Goal: Task Accomplishment & Management: Manage account settings

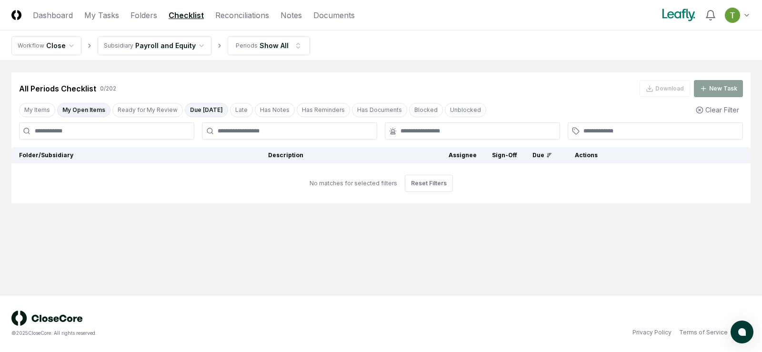
click at [82, 110] on button "My Open Items" at bounding box center [83, 110] width 53 height 14
click at [179, 16] on link "Checklist" at bounding box center [186, 15] width 35 height 11
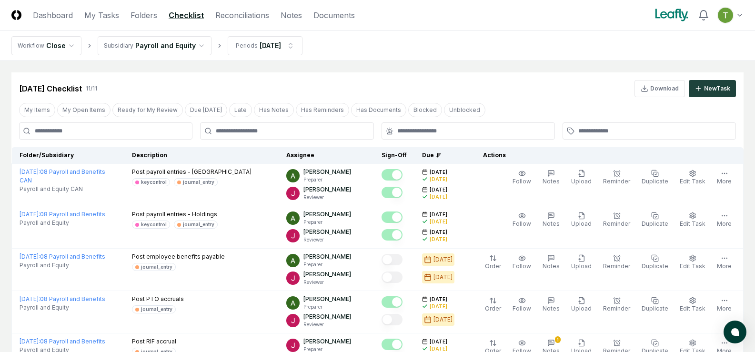
click at [147, 48] on html "CloseCore Dashboard My Tasks Folders Checklist Reconciliations Notes Documents …" at bounding box center [377, 349] width 755 height 699
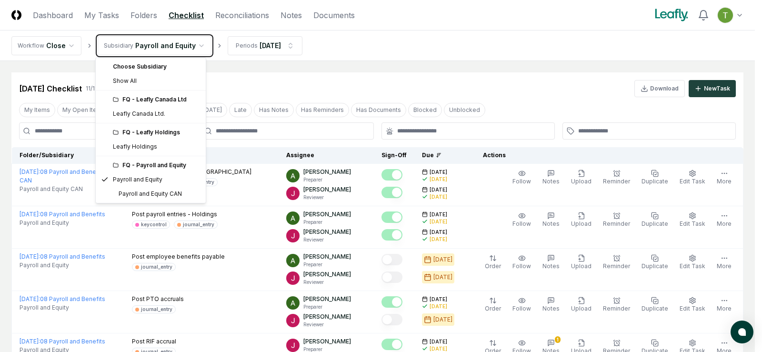
click at [426, 37] on html "CloseCore Dashboard My Tasks Folders Checklist Reconciliations Notes Documents …" at bounding box center [381, 349] width 762 height 699
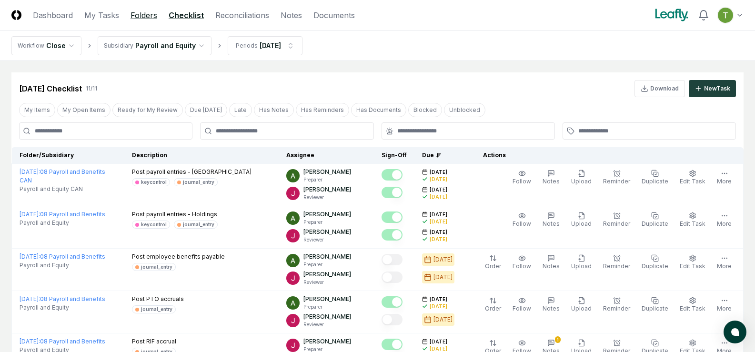
click at [139, 14] on link "Folders" at bounding box center [143, 15] width 27 height 11
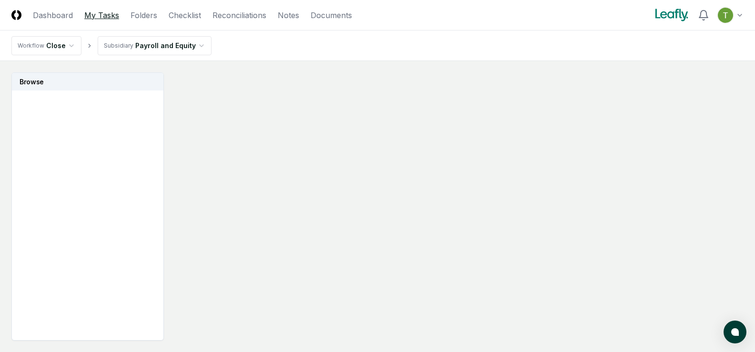
click at [101, 14] on link "My Tasks" at bounding box center [101, 15] width 35 height 11
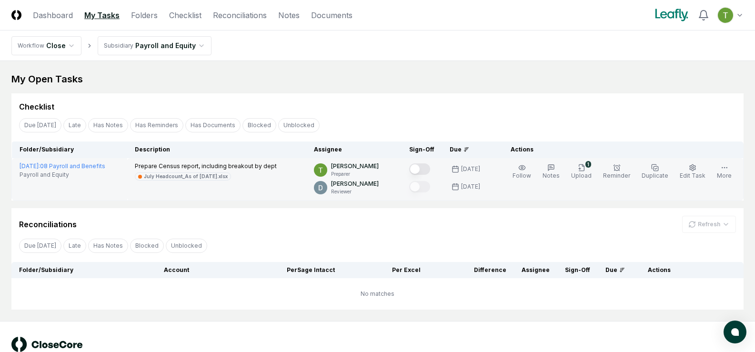
drag, startPoint x: 178, startPoint y: 176, endPoint x: 118, endPoint y: 186, distance: 61.2
click at [118, 186] on td "August 2025 : 08 Payroll and Benefits Payroll and Equity" at bounding box center [69, 179] width 115 height 42
click at [585, 167] on icon "button" at bounding box center [582, 168] width 8 height 8
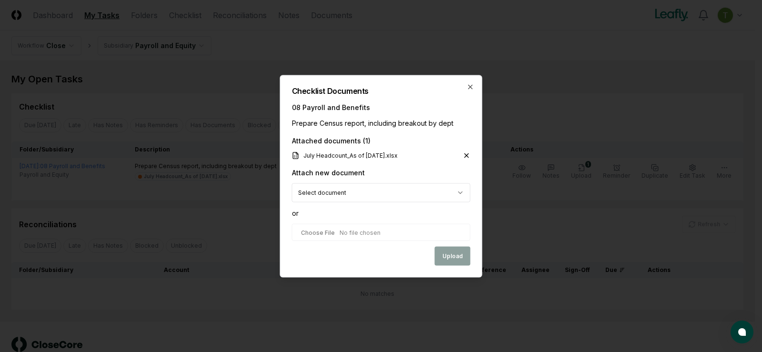
click at [467, 155] on icon at bounding box center [467, 155] width 4 height 4
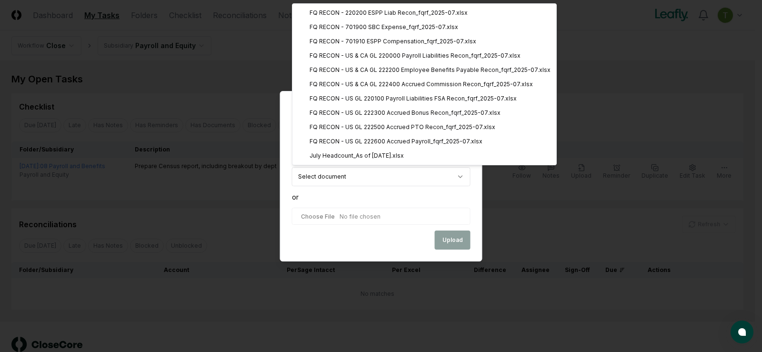
click at [462, 177] on body "CloseCore Dashboard My Tasks Folders Checklist Reconciliations Notes Documents …" at bounding box center [377, 189] width 755 height 378
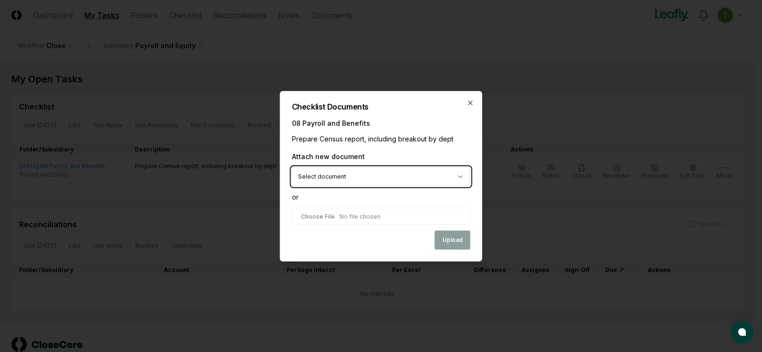
click at [378, 200] on body "CloseCore Dashboard My Tasks Folders Checklist Reconciliations Notes Documents …" at bounding box center [377, 189] width 755 height 378
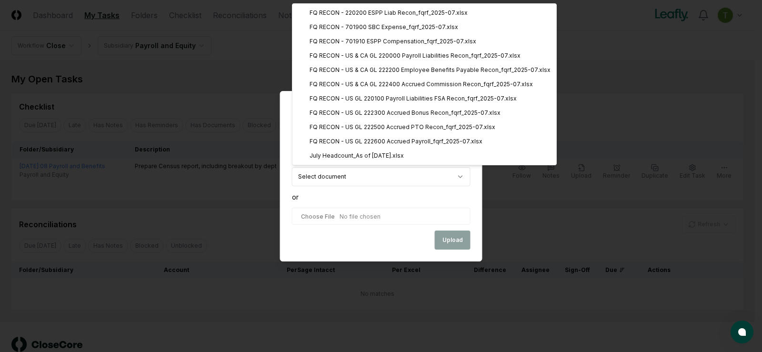
click at [460, 176] on body "CloseCore Dashboard My Tasks Folders Checklist Reconciliations Notes Documents …" at bounding box center [377, 189] width 755 height 378
click at [411, 196] on body "CloseCore Dashboard My Tasks Folders Checklist Reconciliations Notes Documents …" at bounding box center [377, 189] width 755 height 378
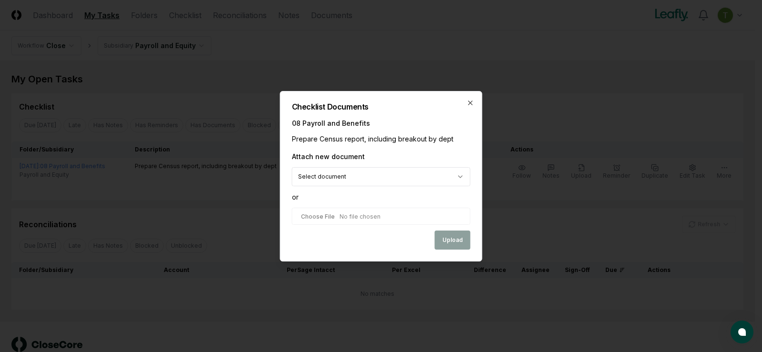
click at [324, 217] on input "file" at bounding box center [381, 216] width 179 height 17
type input "**********"
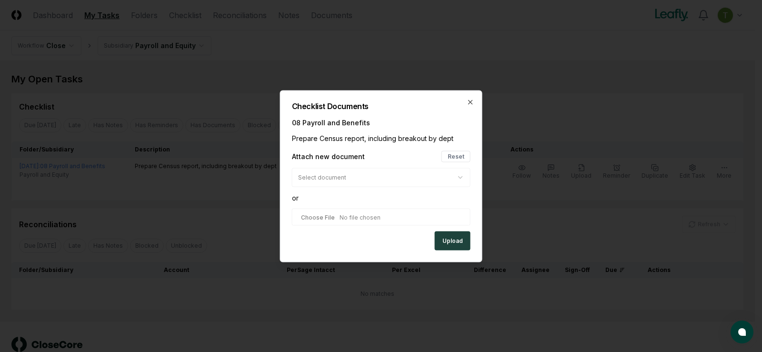
click at [462, 238] on button "Upload" at bounding box center [453, 240] width 36 height 19
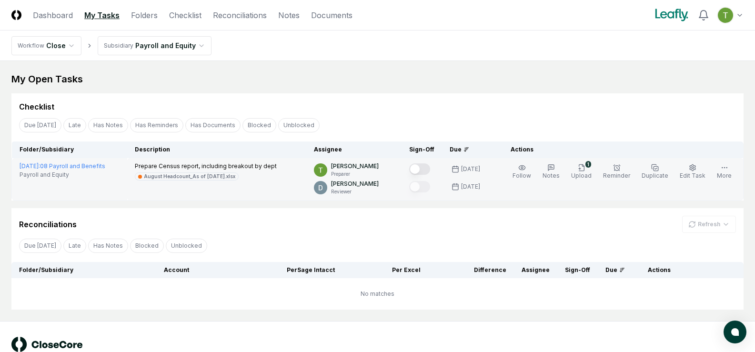
click at [425, 170] on button "Mark complete" at bounding box center [419, 168] width 21 height 11
